Goal: Find specific page/section: Find specific page/section

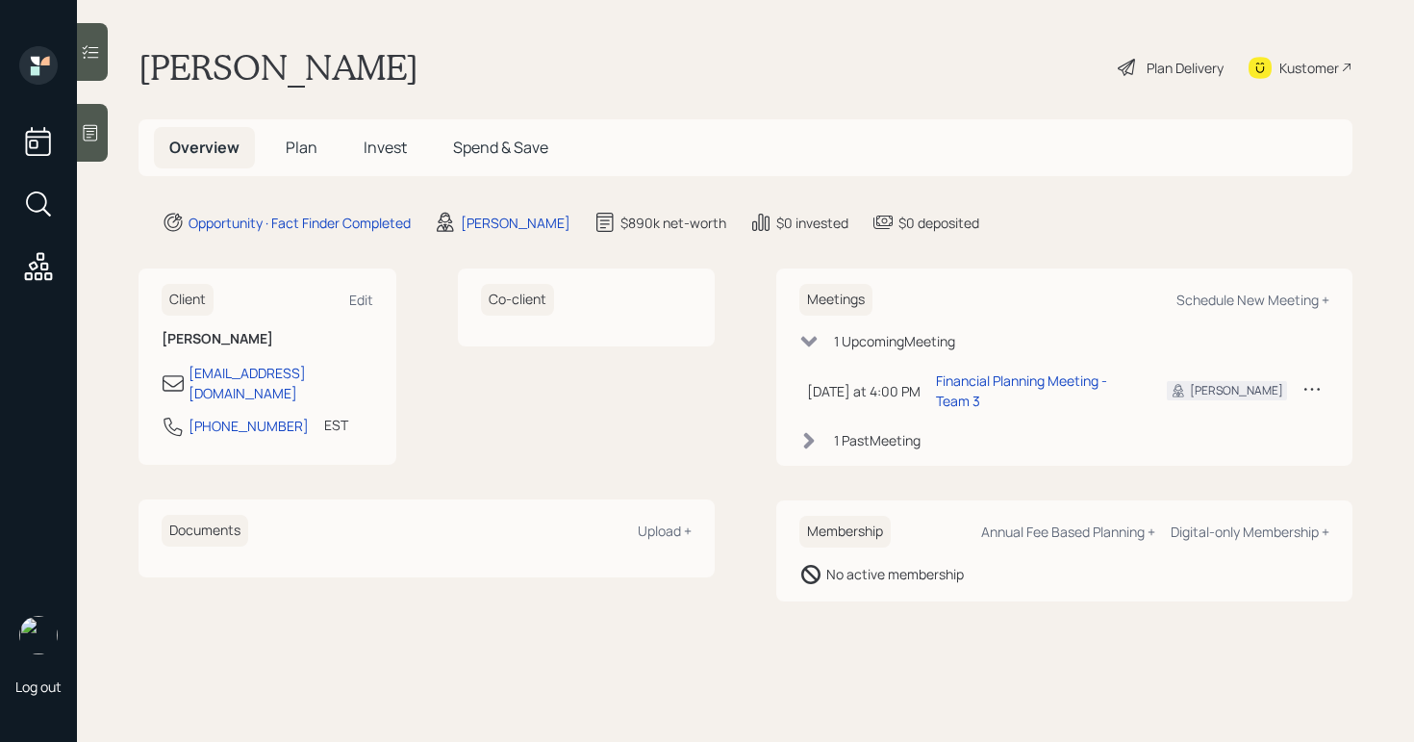
click at [1161, 55] on div "Plan Delivery" at bounding box center [1171, 67] width 110 height 42
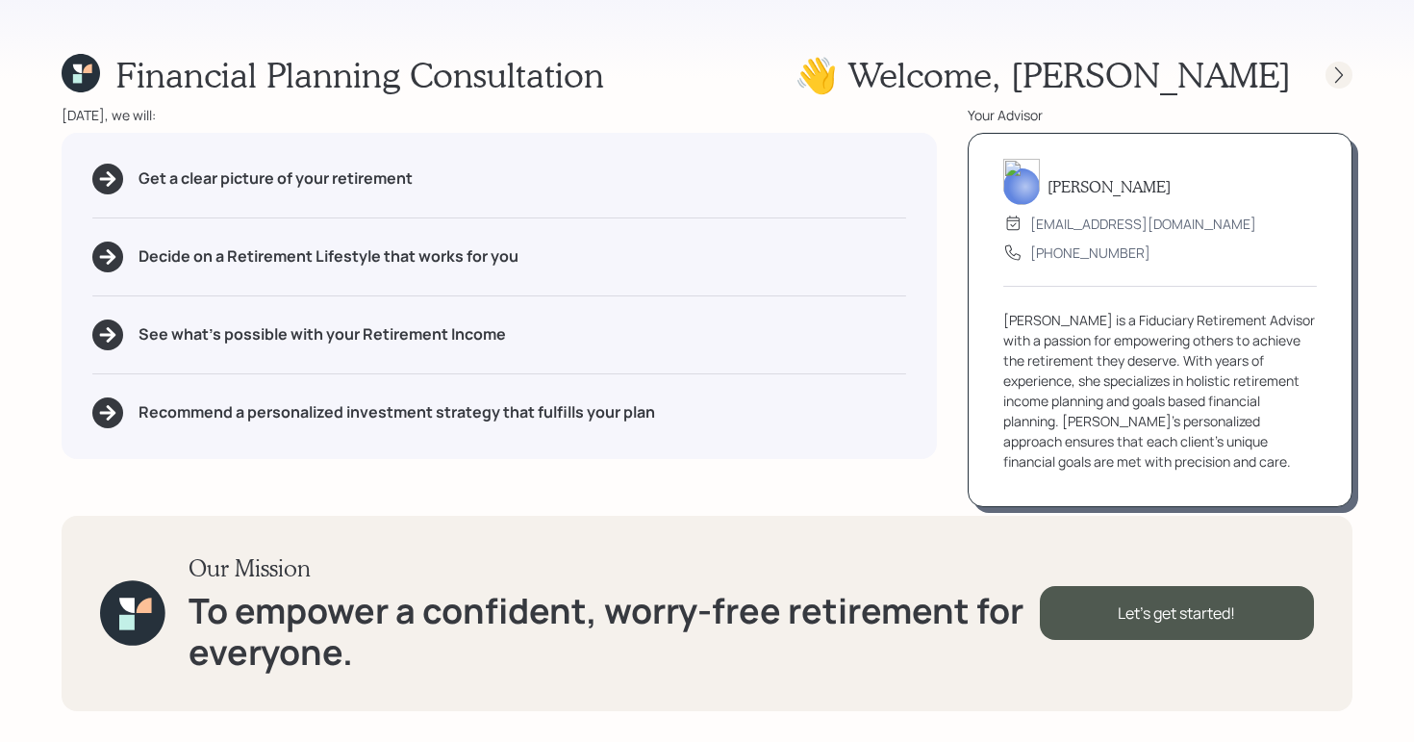
click at [1335, 77] on icon at bounding box center [1339, 74] width 19 height 19
click at [1338, 78] on icon at bounding box center [1339, 74] width 8 height 16
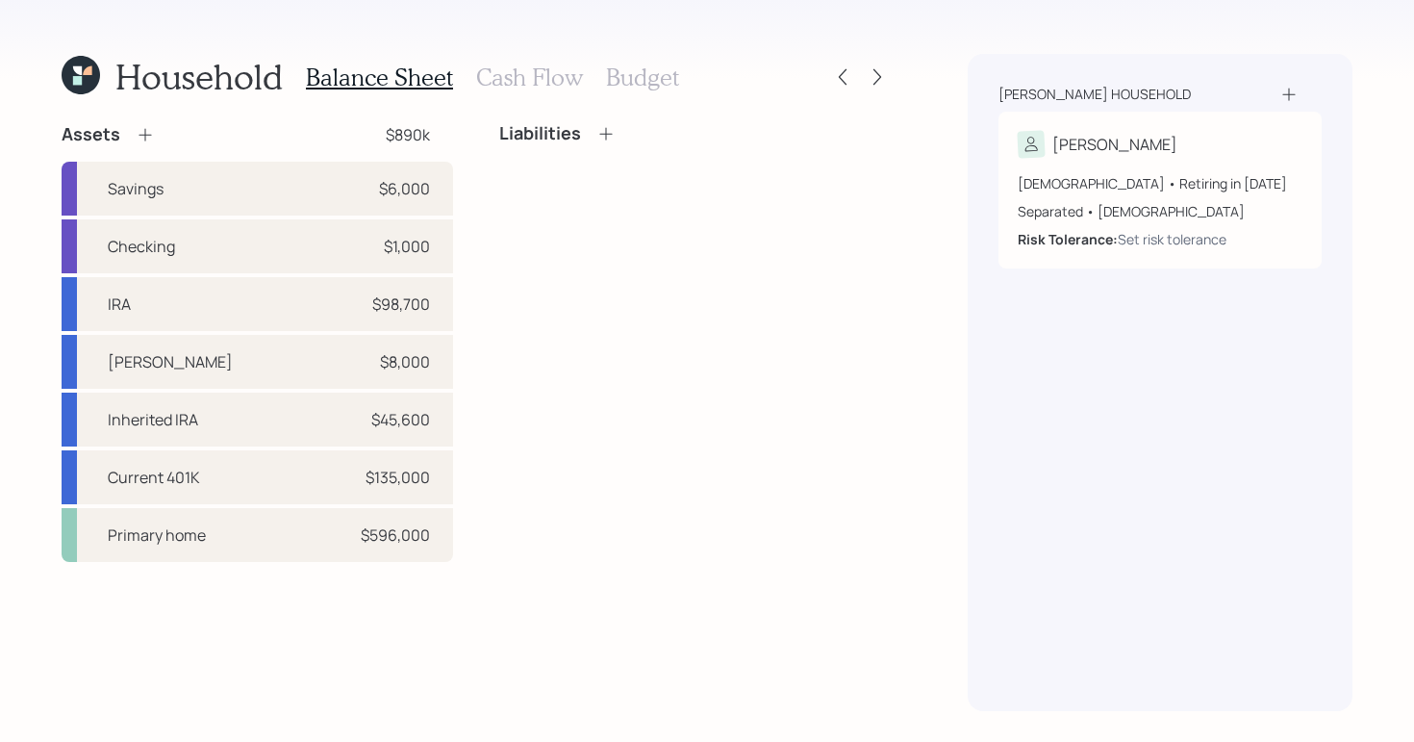
click at [523, 79] on h3 "Cash Flow" at bounding box center [529, 77] width 107 height 28
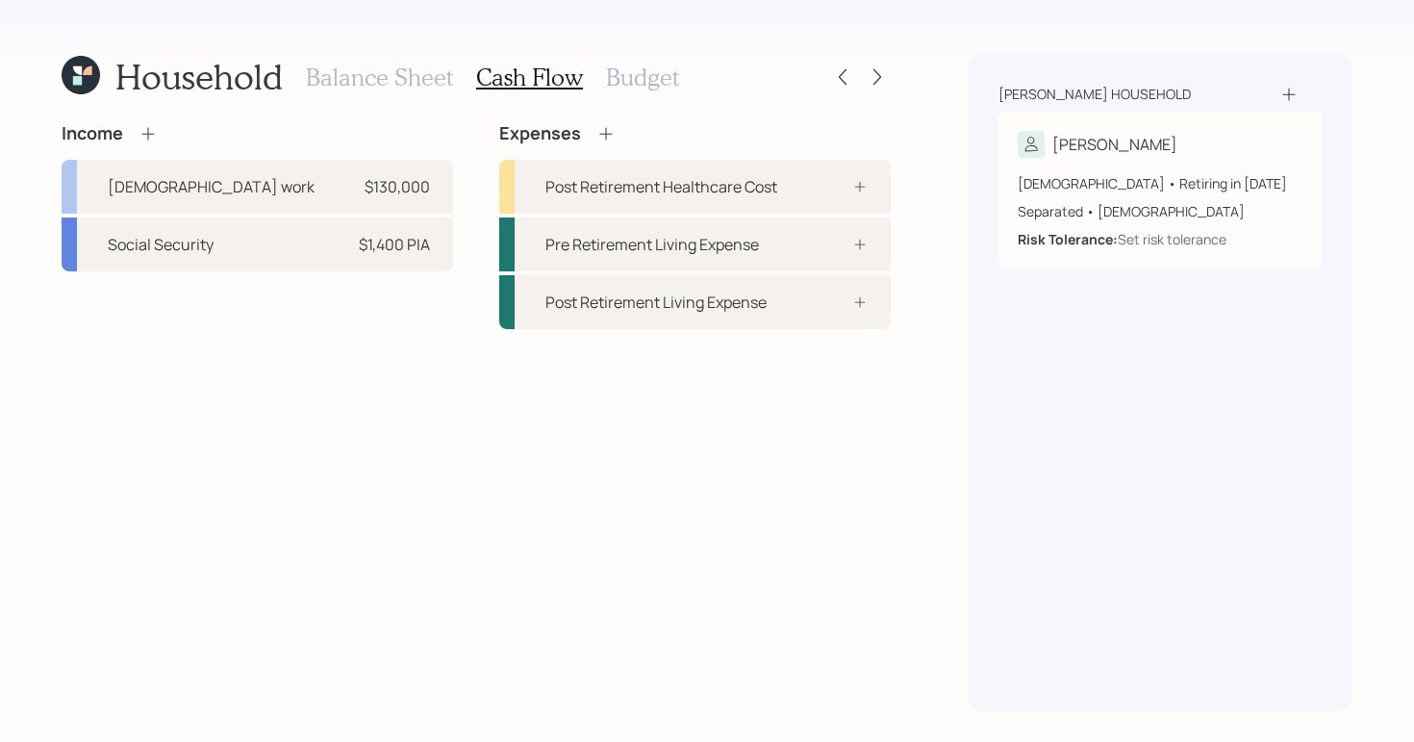
click at [387, 86] on h3 "Balance Sheet" at bounding box center [379, 77] width 147 height 28
